Goal: Task Accomplishment & Management: Manage account settings

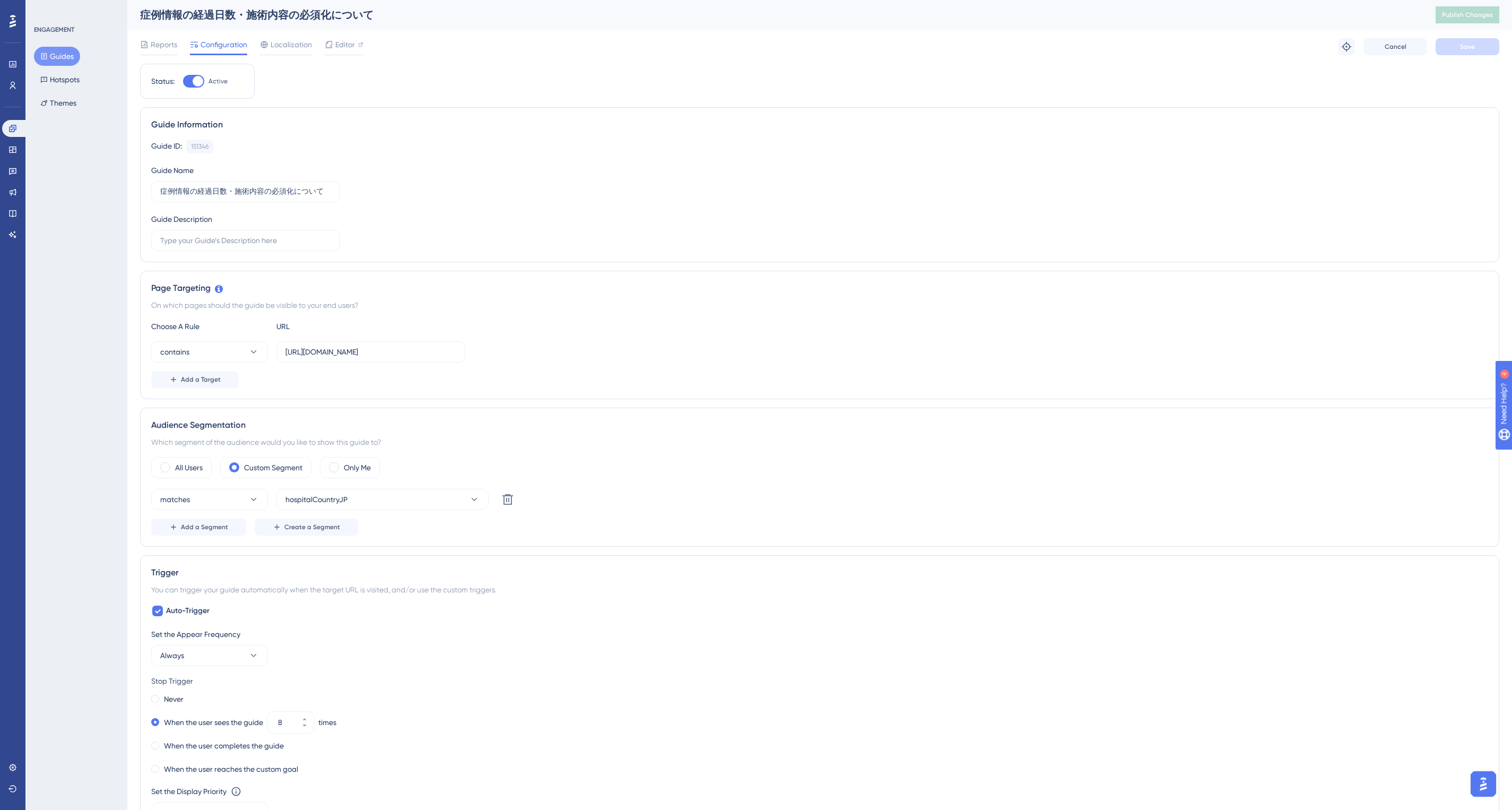
click at [901, 99] on div "Status: Active Guide Information Guide ID: 151346 Copy Guide Name 症例情報の経過日数・施術内…" at bounding box center [820, 662] width 1359 height 1197
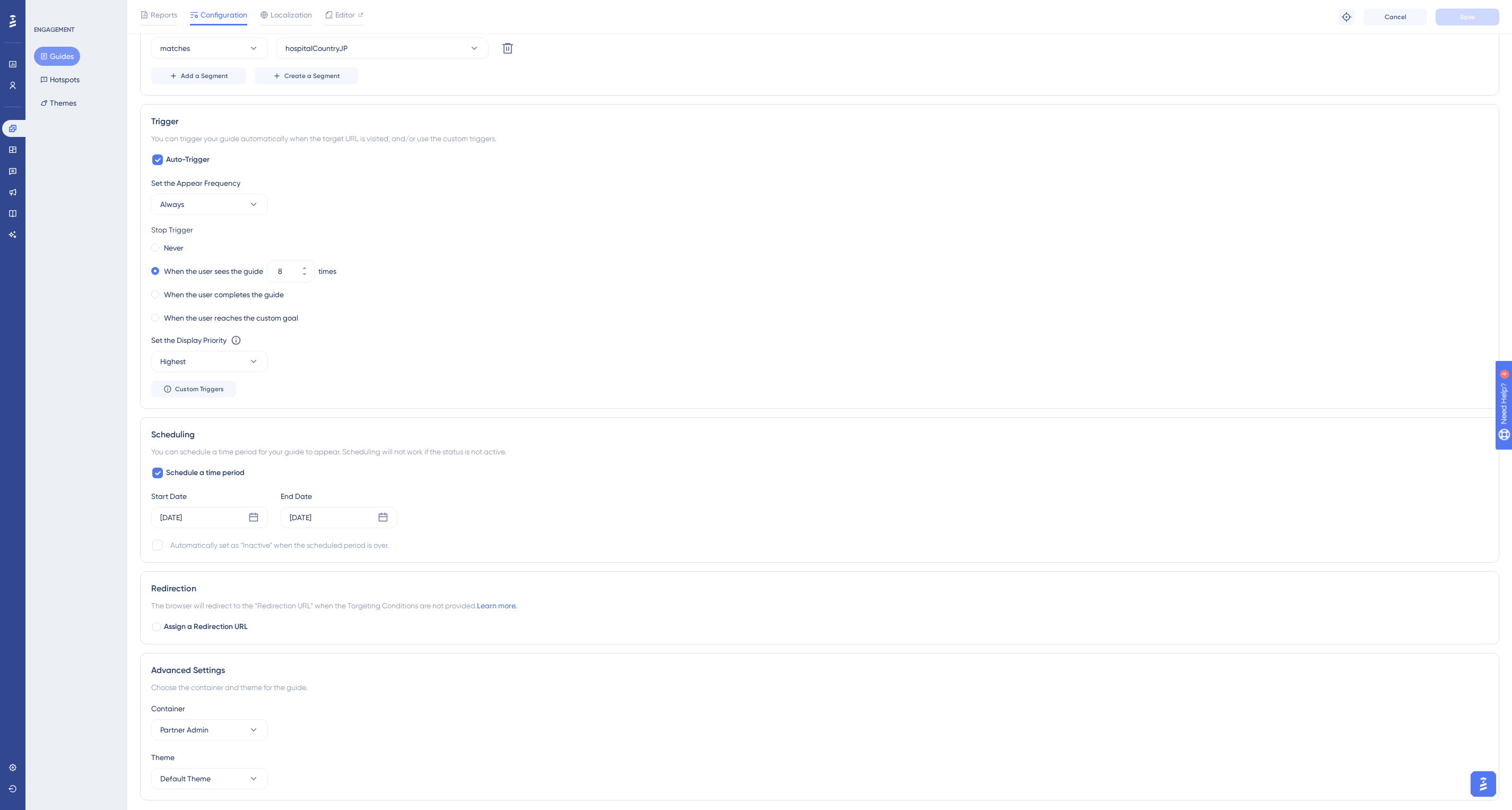
drag, startPoint x: 1523, startPoint y: 155, endPoint x: 27, endPoint y: 7, distance: 1503.3
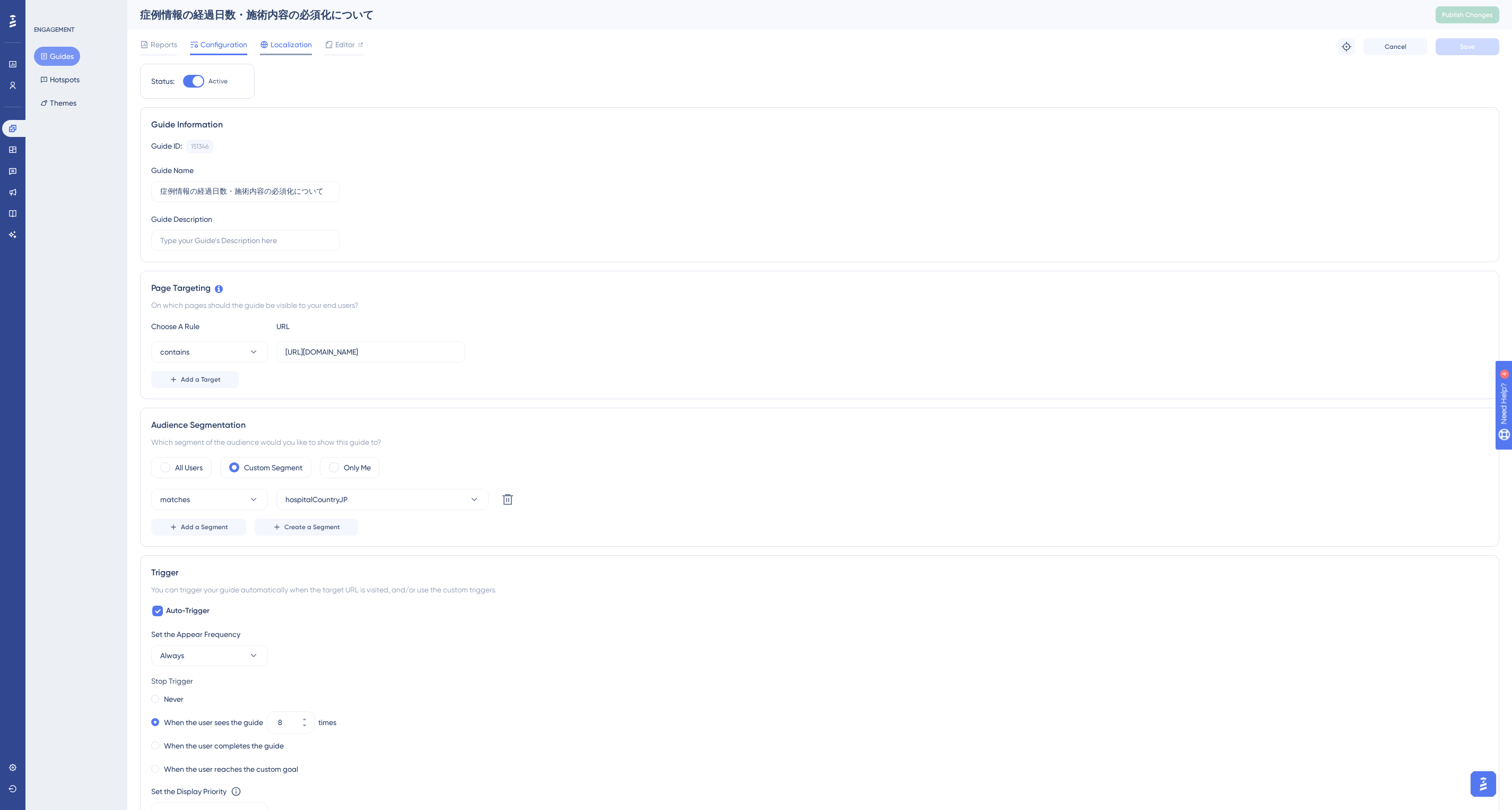
click at [283, 47] on span "Localization" at bounding box center [292, 44] width 41 height 13
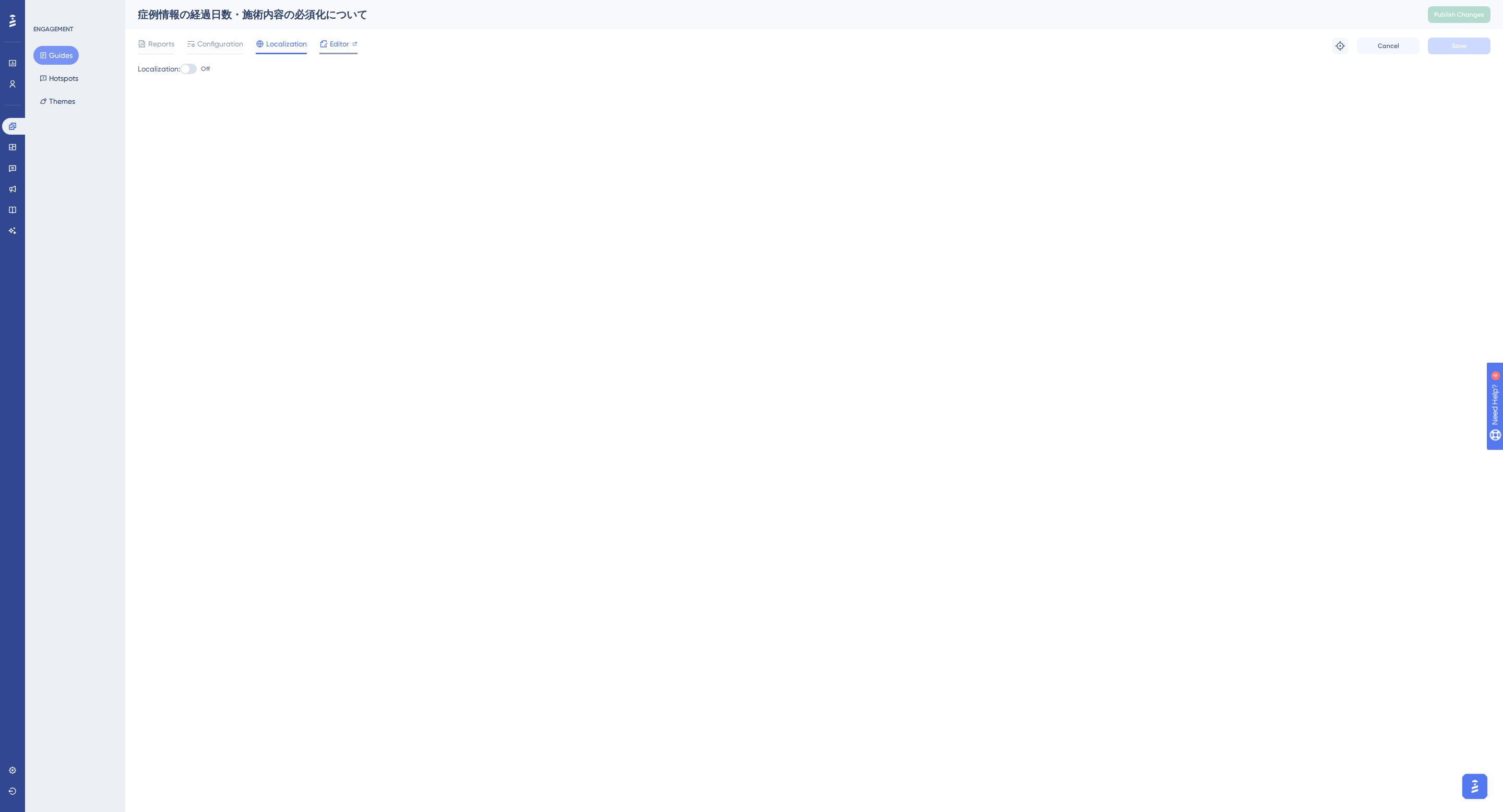
click at [332, 47] on span "Editor" at bounding box center [339, 43] width 19 height 13
click at [157, 43] on span "Reports" at bounding box center [161, 43] width 26 height 13
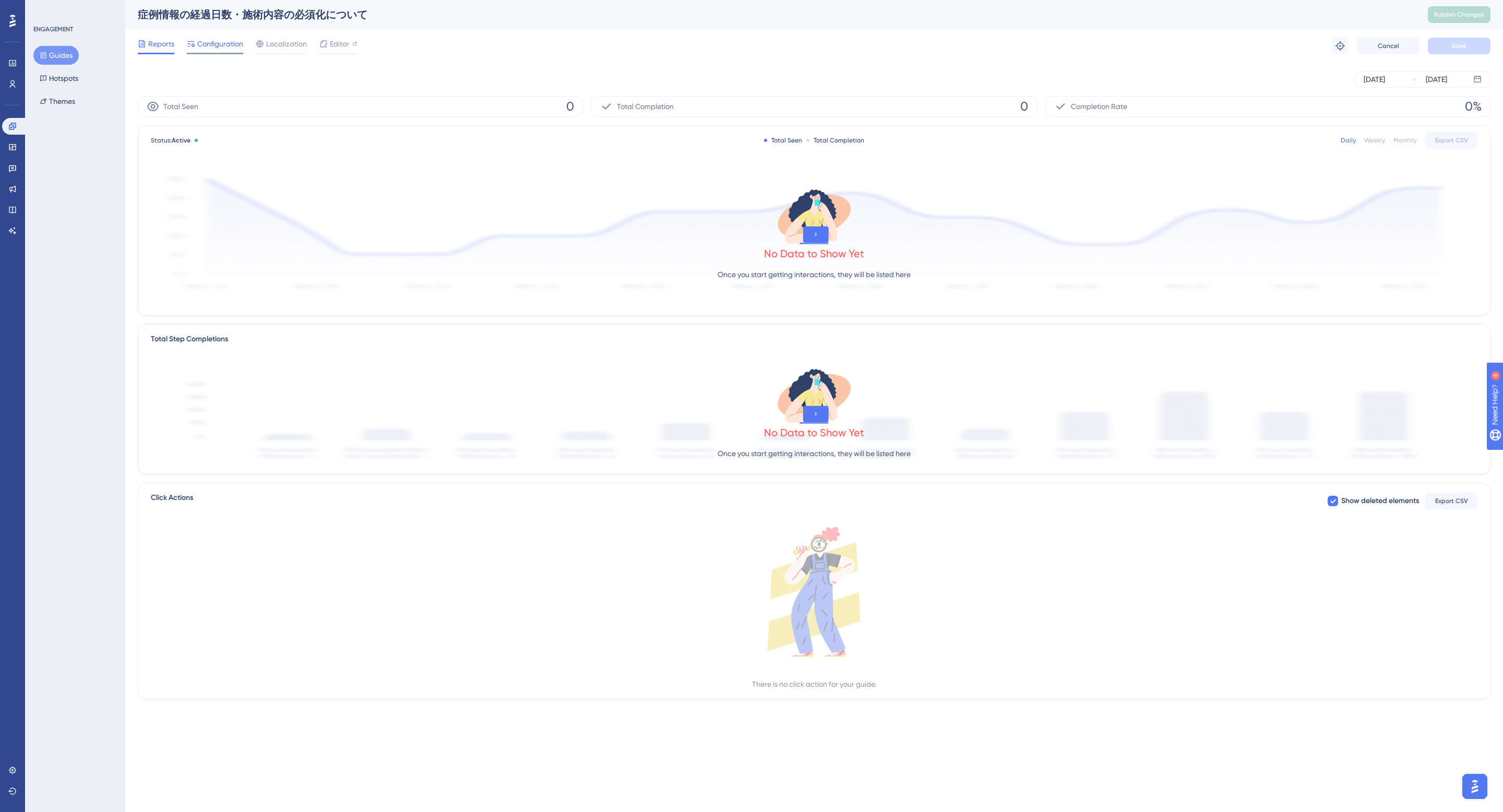
click at [207, 44] on span "Configuration" at bounding box center [220, 43] width 46 height 13
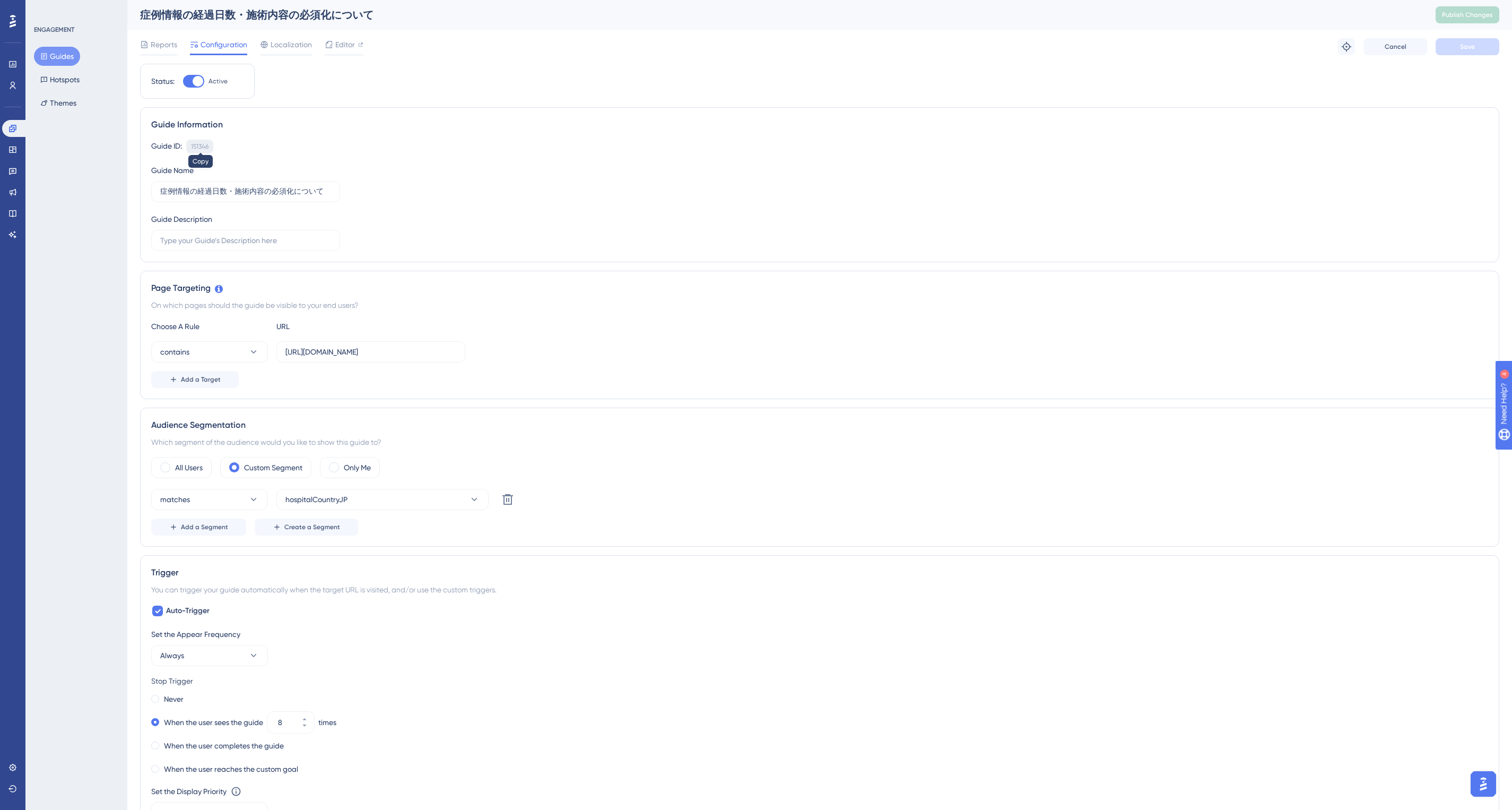
click at [196, 143] on div "151346" at bounding box center [200, 147] width 17 height 9
click at [481, 233] on div "Guide ID: 151346 Copy Guide Name 症例情報の経過日数・施術内容の必須化について Guide Description" at bounding box center [820, 195] width 1337 height 112
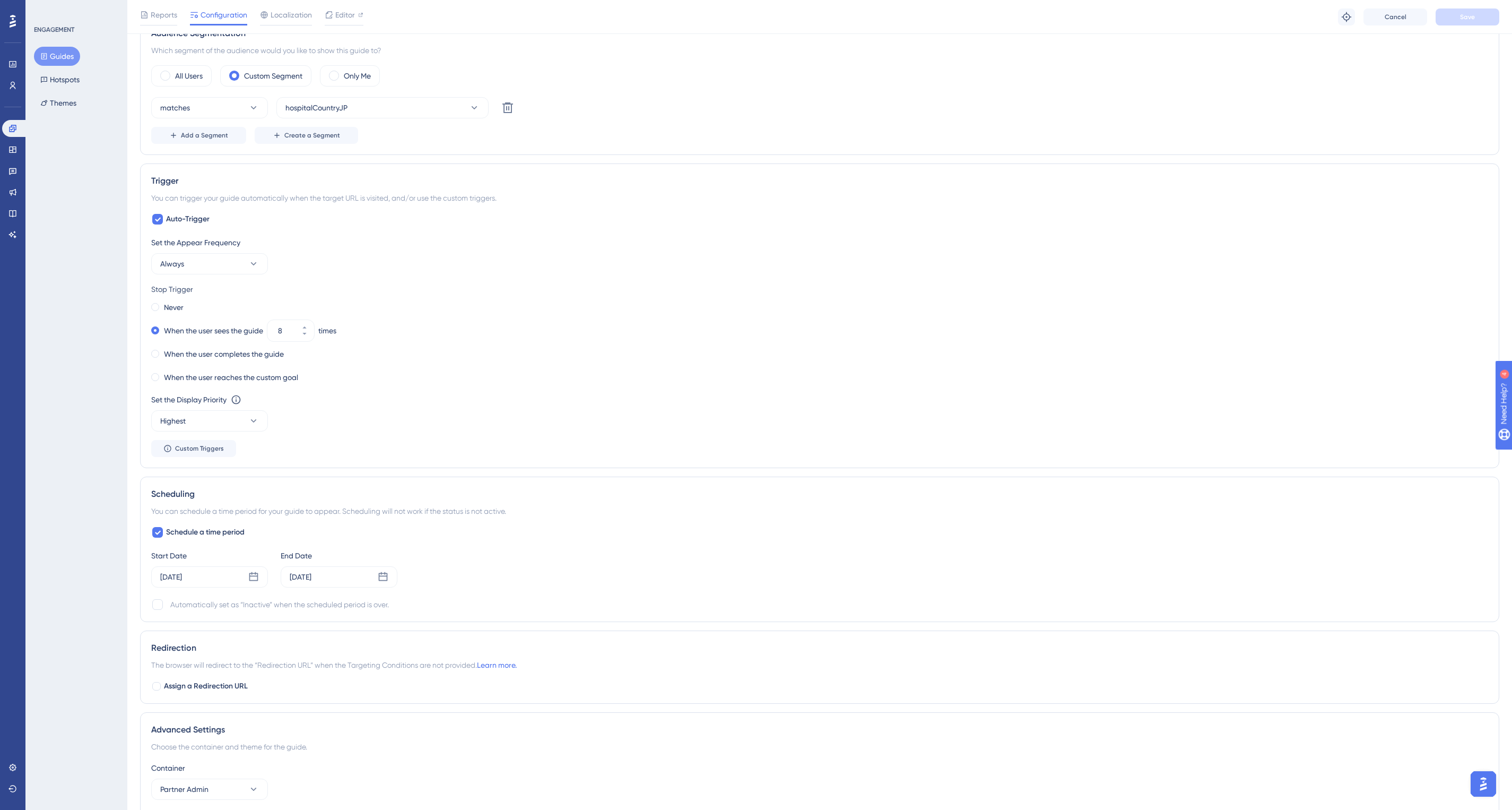
scroll to position [489, 0]
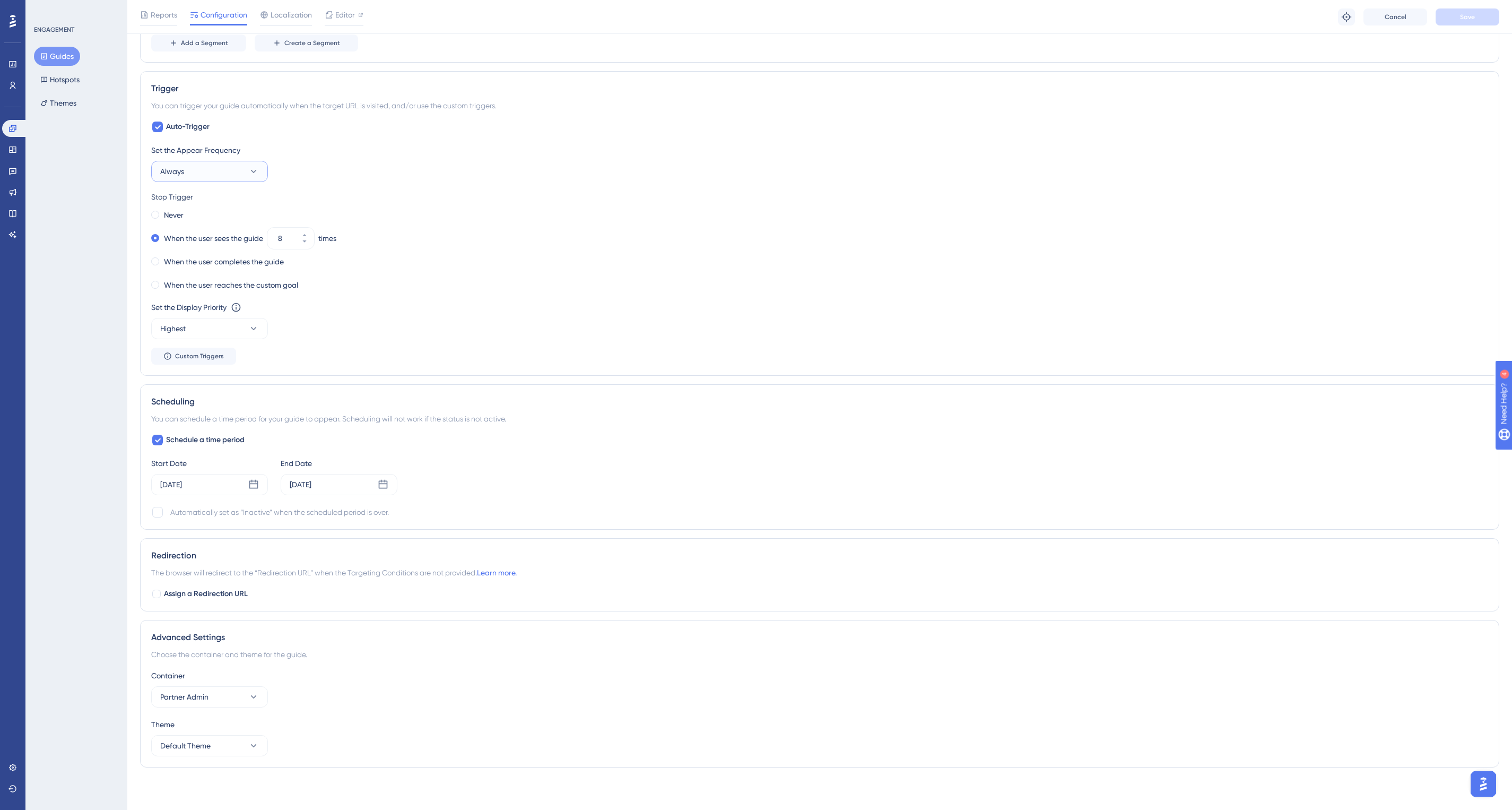
click at [245, 174] on button "Always" at bounding box center [209, 171] width 116 height 21
click at [220, 331] on div "Always Always" at bounding box center [209, 331] width 86 height 21
click at [422, 155] on div "Set the Appear Frequency" at bounding box center [820, 150] width 1337 height 13
click at [307, 232] on icon at bounding box center [305, 236] width 7 height 7
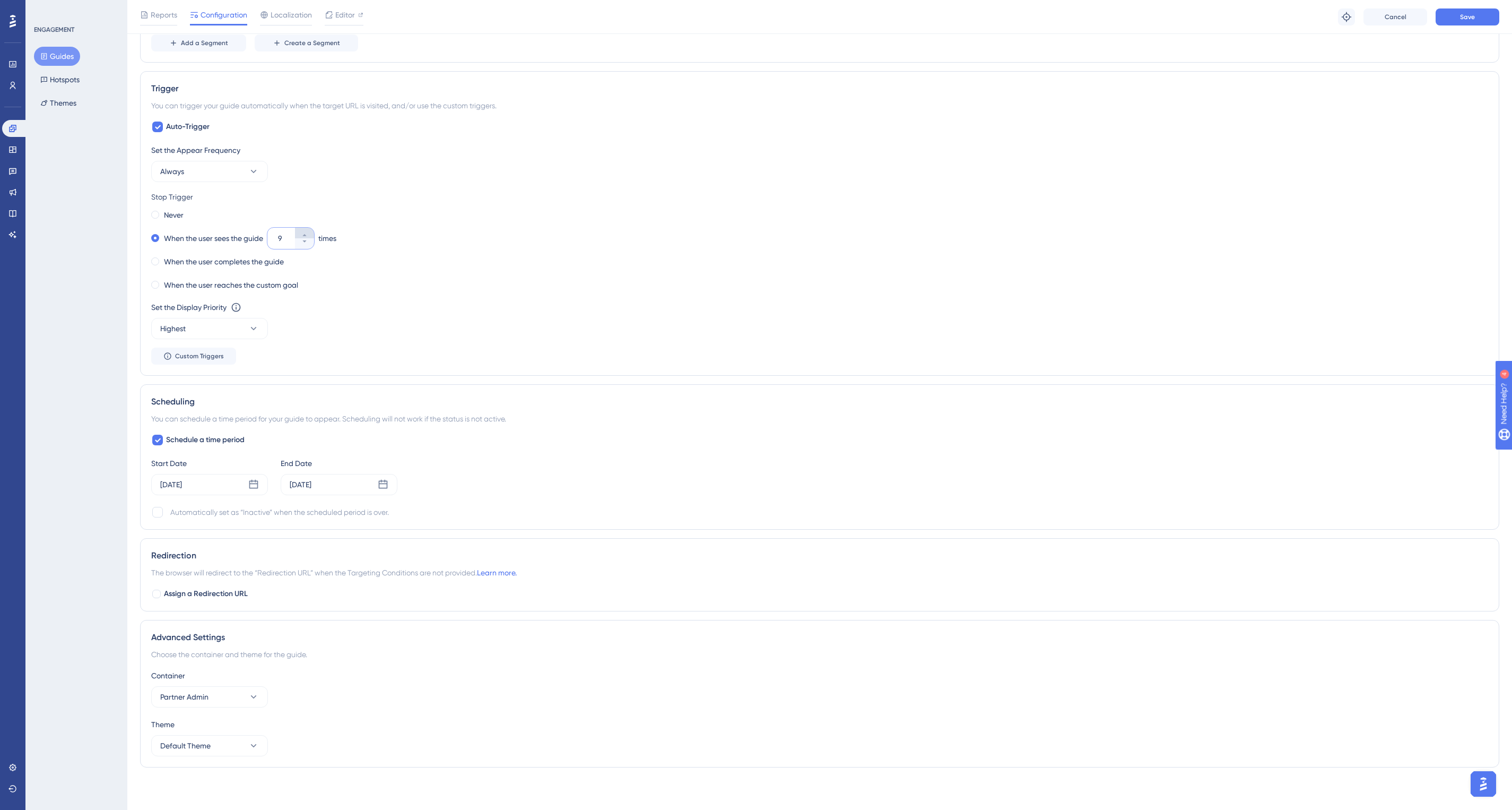
type input "10"
click at [353, 299] on div "Set the Appear Frequency Always Stop Trigger Never When the user sees the guide…" at bounding box center [820, 254] width 1337 height 221
click at [351, 313] on div "Set the Display Priority This option will set the display priority between auto…" at bounding box center [820, 307] width 1337 height 13
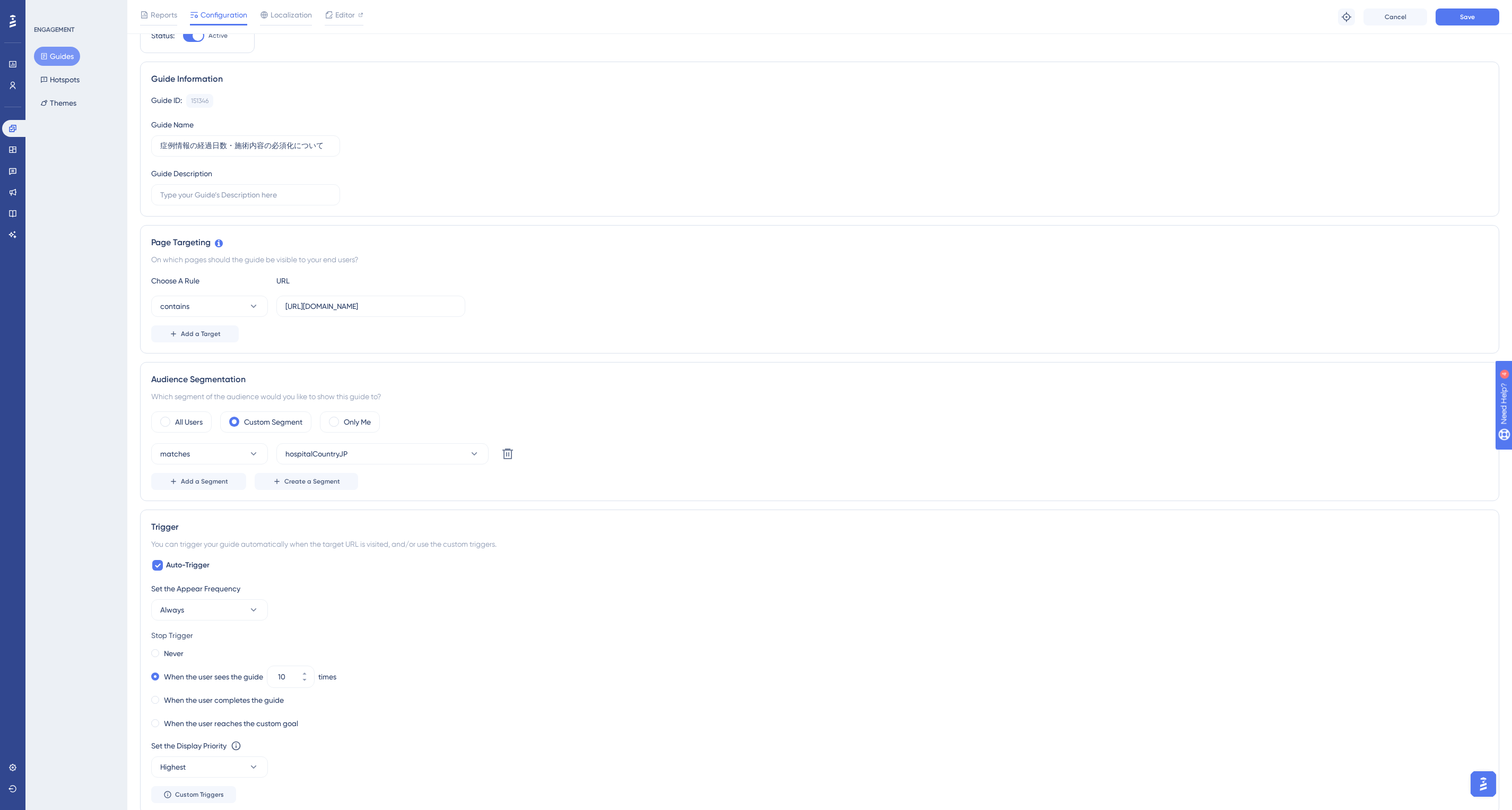
scroll to position [0, 0]
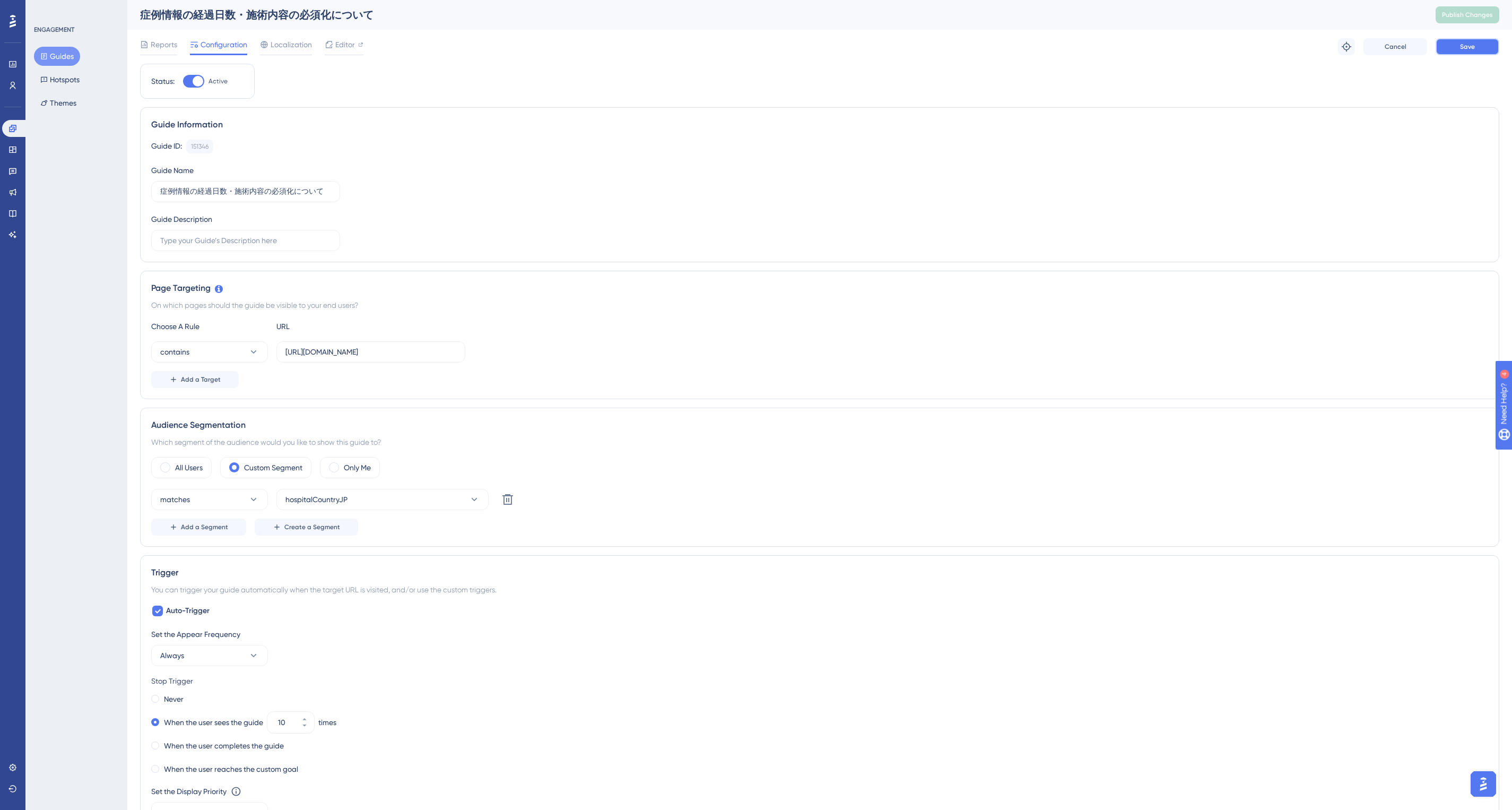
click at [1479, 46] on button "Save" at bounding box center [1467, 46] width 64 height 17
click at [151, 38] on span "Reports" at bounding box center [164, 44] width 27 height 13
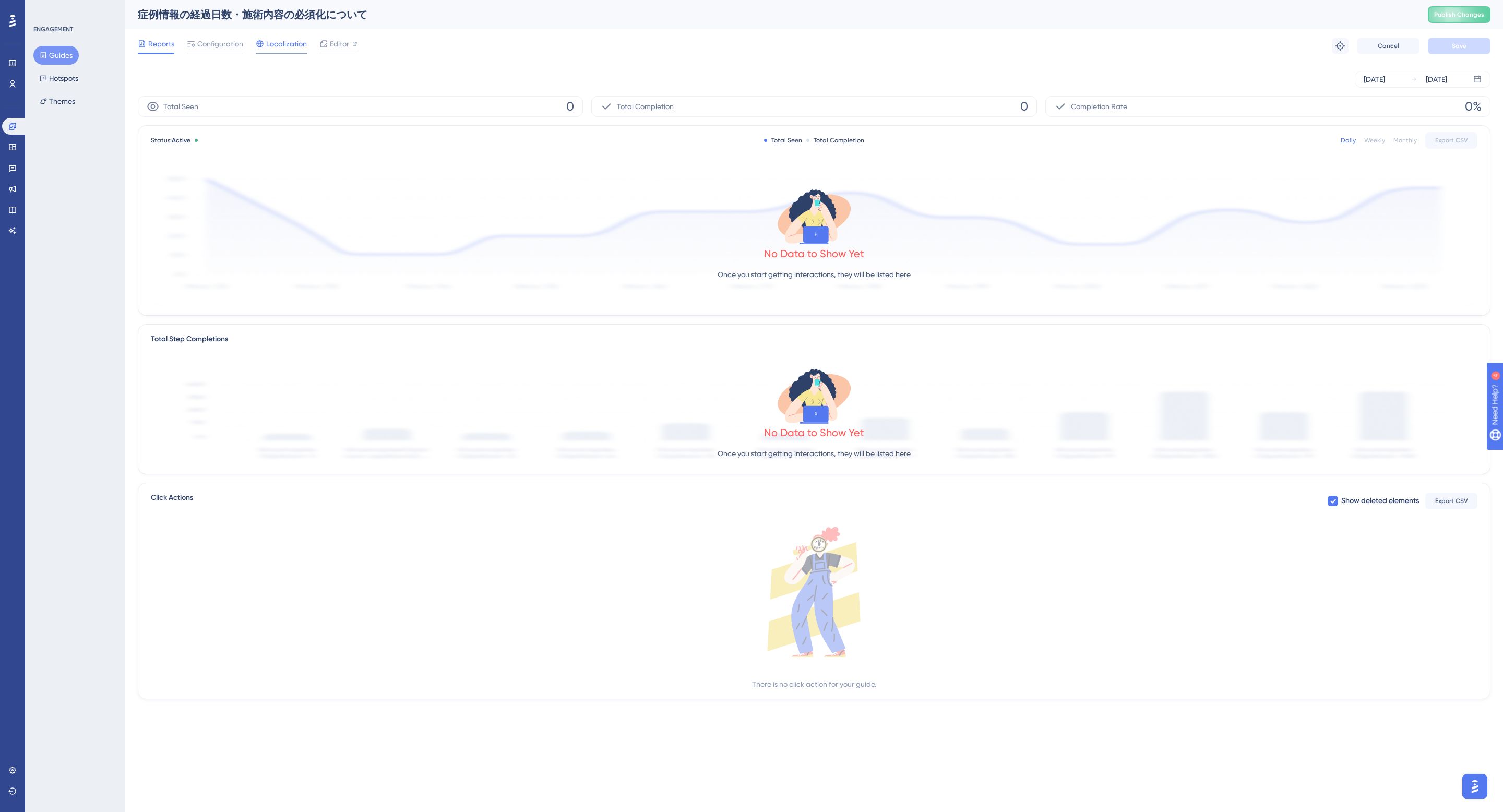
click at [279, 41] on span "Localization" at bounding box center [287, 43] width 41 height 13
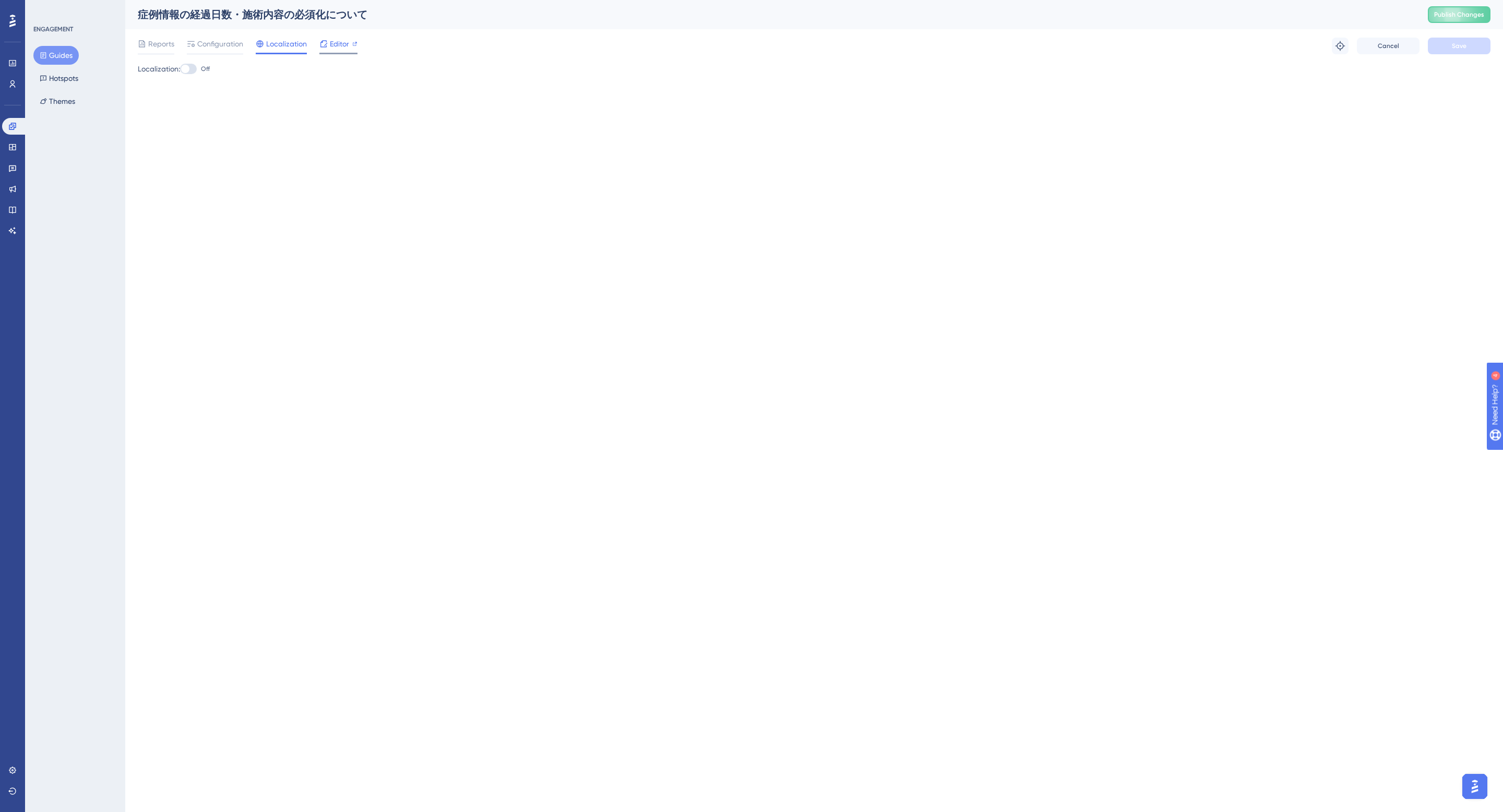
click at [330, 41] on span "Editor" at bounding box center [339, 43] width 19 height 13
click at [205, 43] on span "Configuration" at bounding box center [220, 43] width 46 height 13
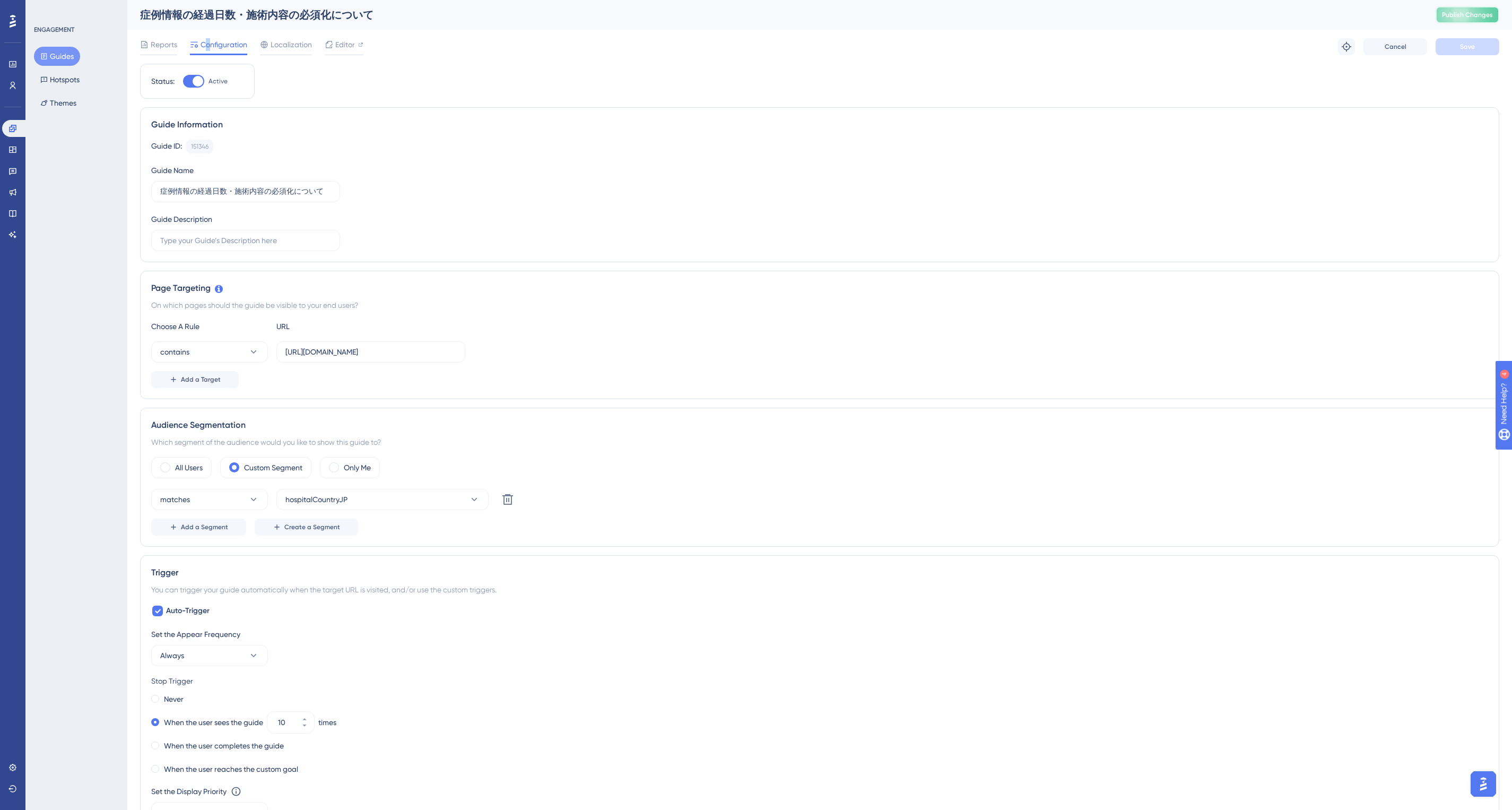
click at [1477, 17] on span "Publish Changes" at bounding box center [1468, 15] width 51 height 9
click at [68, 81] on button "Hotspots" at bounding box center [60, 80] width 52 height 19
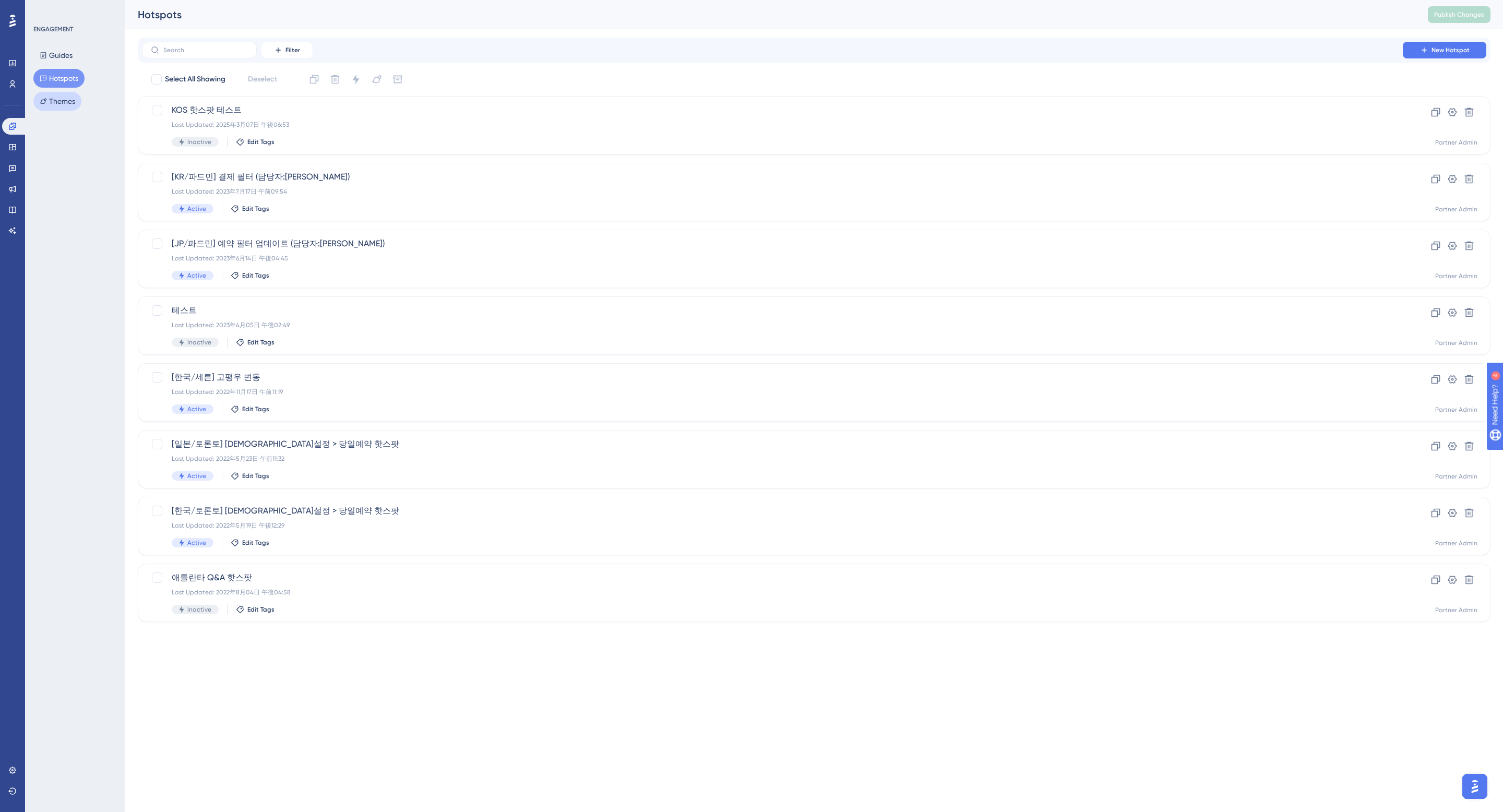
click at [68, 105] on button "Themes" at bounding box center [57, 101] width 48 height 19
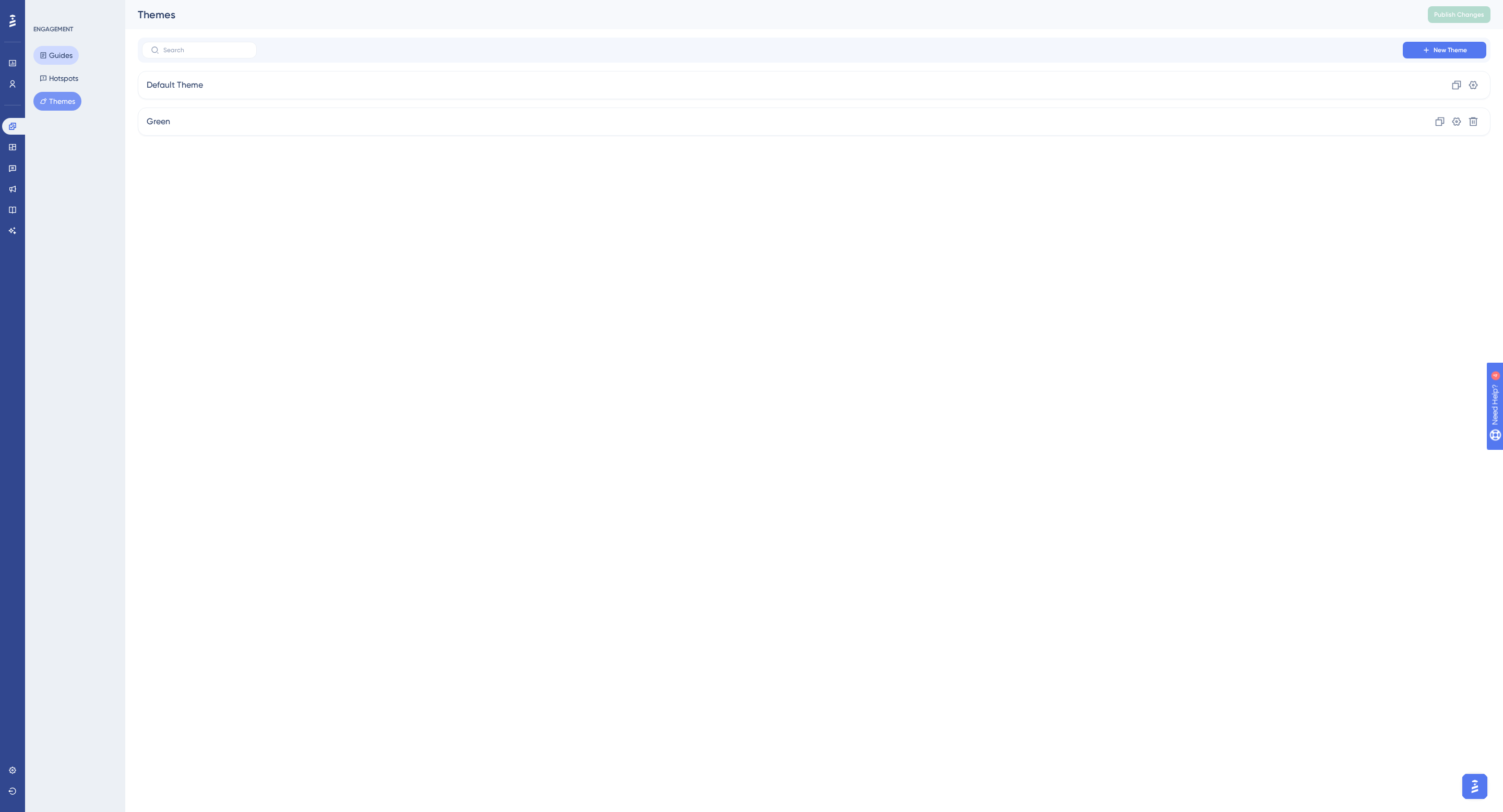
click at [63, 53] on button "Guides" at bounding box center [56, 55] width 45 height 19
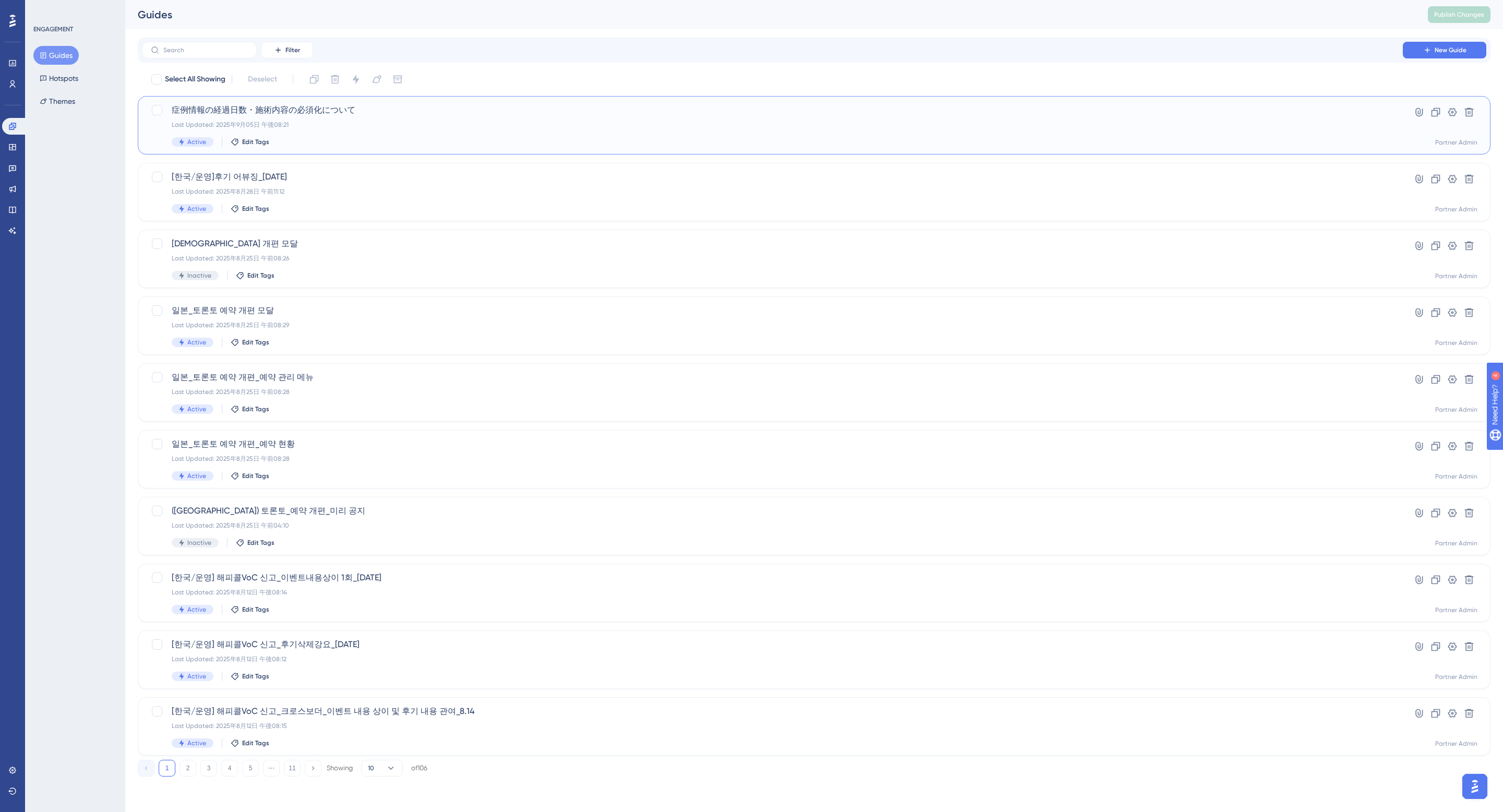
click at [1090, 114] on span "症例情報の経過日数・施術内容の必須化について" at bounding box center [773, 110] width 1202 height 13
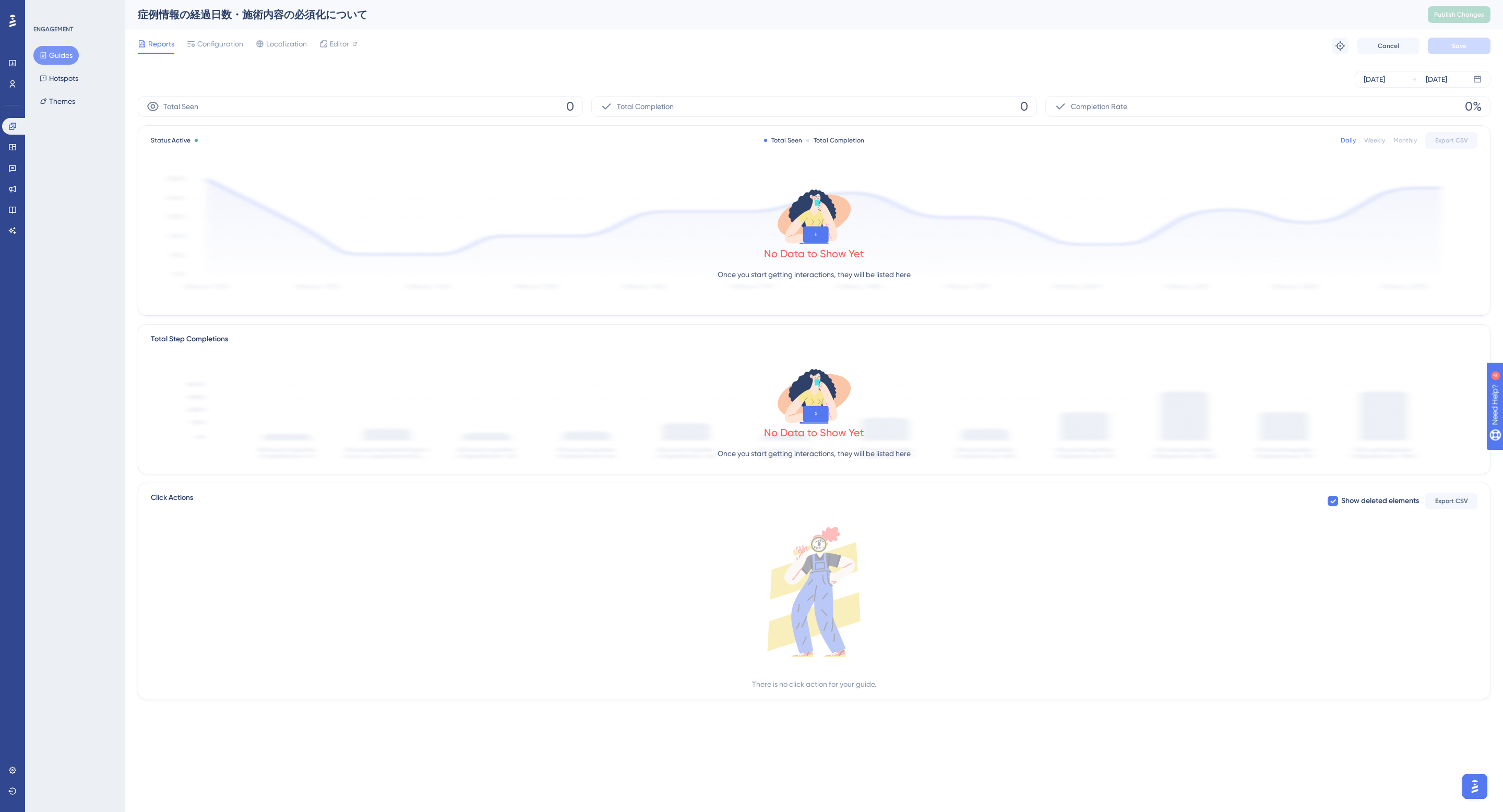
click at [524, 66] on div "Sep 05 2025 Sep 05 2025" at bounding box center [814, 79] width 1353 height 34
